Goal: Task Accomplishment & Management: Manage account settings

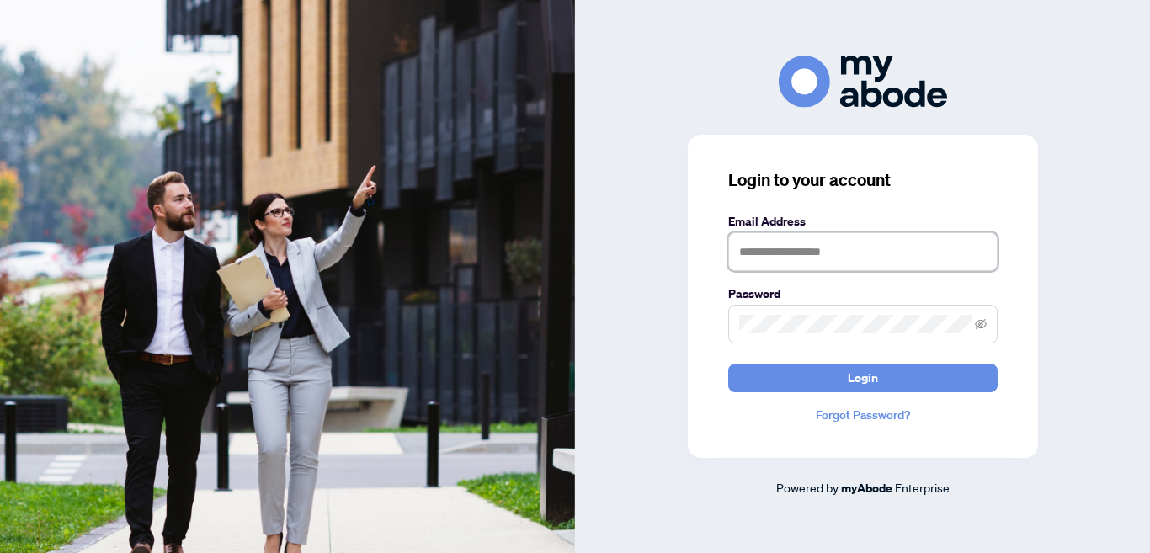
click at [769, 258] on input "text" at bounding box center [864, 251] width 270 height 39
type input "**********"
click at [818, 313] on span at bounding box center [864, 324] width 270 height 39
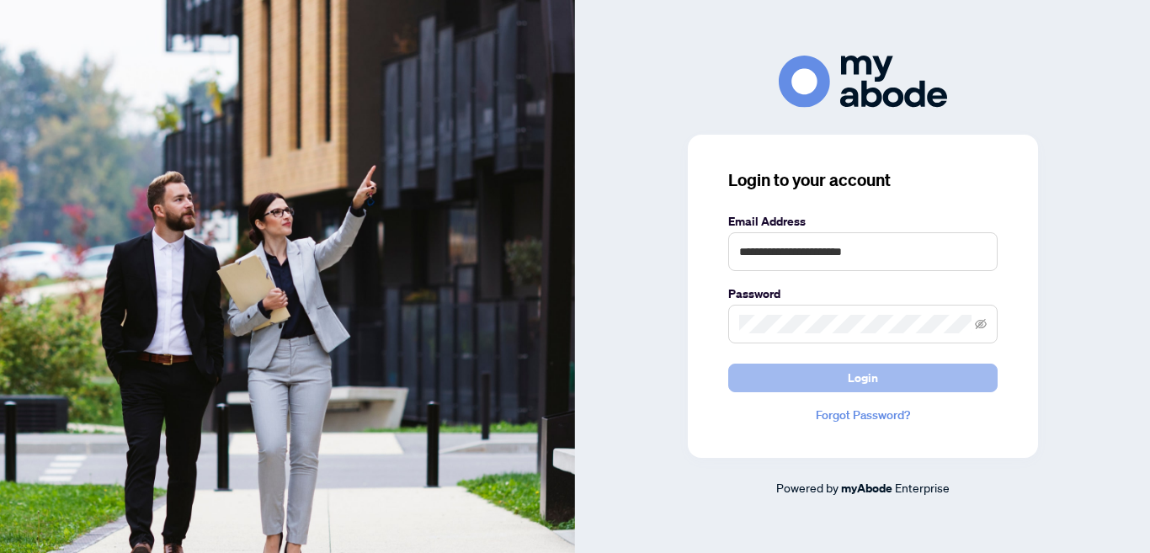
click at [867, 380] on span "Login" at bounding box center [863, 378] width 30 height 27
